Goal: Transaction & Acquisition: Purchase product/service

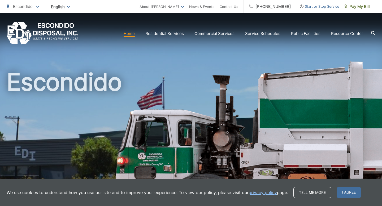
click at [133, 34] on link "Home" at bounding box center [128, 33] width 11 height 6
click at [132, 35] on link "Home" at bounding box center [128, 33] width 11 height 6
click at [130, 32] on link "Home" at bounding box center [128, 33] width 11 height 6
click at [344, 194] on span "I agree" at bounding box center [348, 192] width 24 height 11
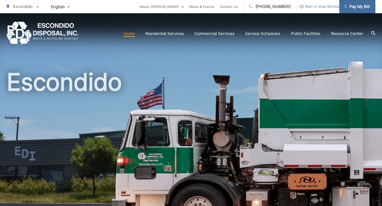
click at [363, 6] on span "Pay My Bill" at bounding box center [356, 6] width 25 height 6
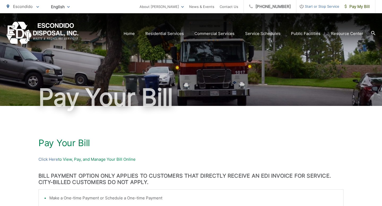
click at [229, 140] on h1 "Pay Your Bill" at bounding box center [190, 143] width 305 height 11
